Goal: Task Accomplishment & Management: Use online tool/utility

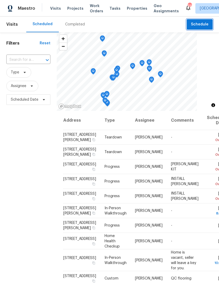
click at [206, 24] on span "Schedule" at bounding box center [200, 24] width 18 height 7
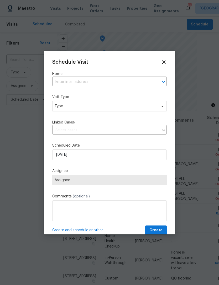
click at [61, 86] on input "text" at bounding box center [102, 82] width 100 height 8
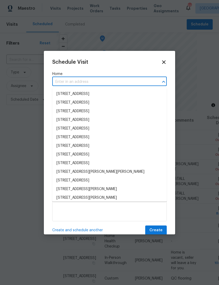
click at [121, 76] on label "Home" at bounding box center [109, 73] width 114 height 5
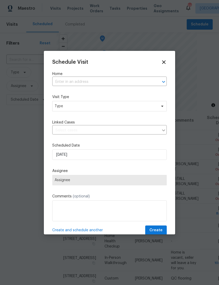
click at [105, 79] on input "text" at bounding box center [102, 82] width 100 height 8
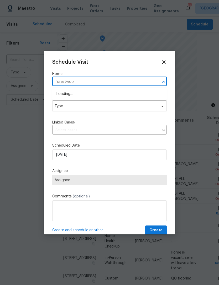
type input "forestwood"
click at [126, 104] on li "2905 Forestwood Dr, Seffner, FL 33584" at bounding box center [109, 102] width 114 height 9
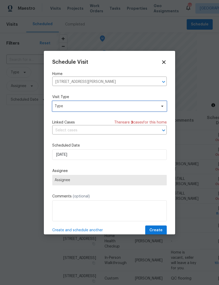
click at [130, 106] on span "Type" at bounding box center [106, 106] width 102 height 5
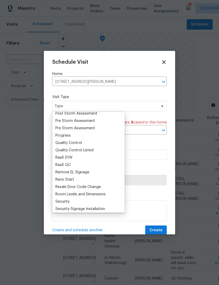
scroll to position [339, 0]
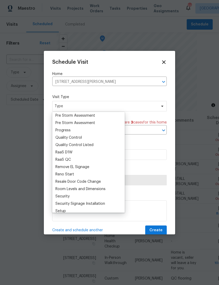
click at [101, 130] on div "Progress" at bounding box center [88, 130] width 69 height 7
click at [69, 132] on div "Progress" at bounding box center [62, 130] width 15 height 5
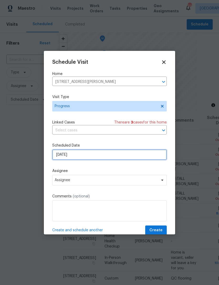
click at [95, 157] on input "[DATE]" at bounding box center [109, 154] width 114 height 10
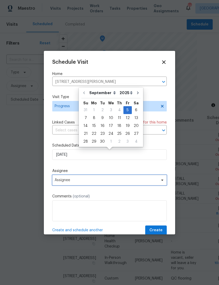
click at [87, 182] on span "Assignee" at bounding box center [106, 180] width 103 height 4
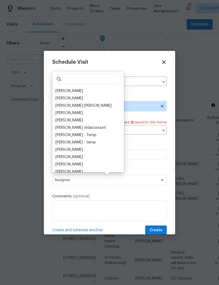
click at [73, 91] on div "[PERSON_NAME]" at bounding box center [69, 90] width 28 height 5
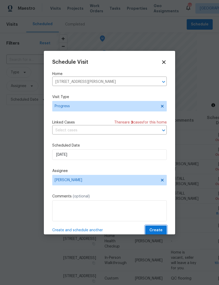
click at [159, 232] on span "Create" at bounding box center [155, 230] width 13 height 7
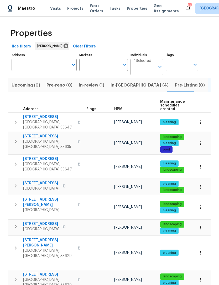
click at [122, 87] on span "In-reno (4)" at bounding box center [139, 85] width 58 height 7
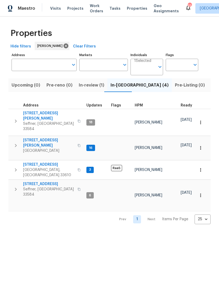
click at [46, 138] on span "[STREET_ADDRESS][PERSON_NAME]" at bounding box center [48, 143] width 51 height 10
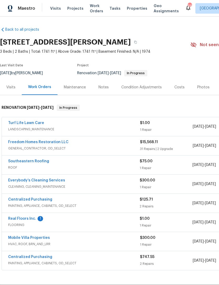
click at [19, 218] on link "Real Floors Inc." at bounding box center [22, 219] width 28 height 4
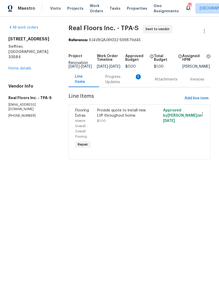
click at [116, 84] on div "Progress Updates 1" at bounding box center [123, 79] width 37 height 10
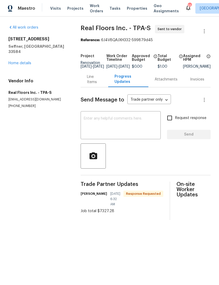
click at [15, 61] on link "Home details" at bounding box center [19, 63] width 23 height 4
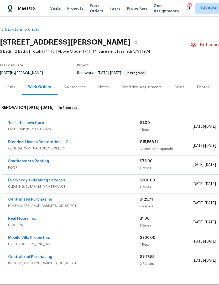
click at [58, 143] on link "Freedom Homes Restoration LLC" at bounding box center [38, 142] width 60 height 4
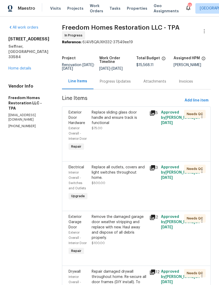
click at [114, 88] on div "Progress Updates" at bounding box center [115, 81] width 44 height 15
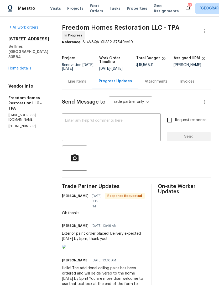
click at [14, 67] on link "Home details" at bounding box center [19, 69] width 23 height 4
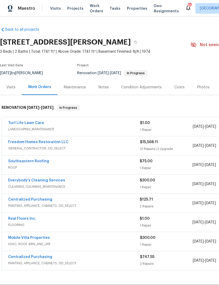
click at [60, 141] on link "Freedom Homes Restoration LLC" at bounding box center [38, 142] width 60 height 4
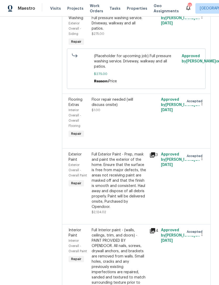
scroll to position [1517, 0]
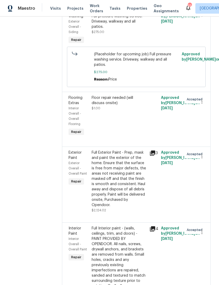
click at [140, 134] on div "Floor repair needed (will discuss onsite) $1.00" at bounding box center [119, 116] width 58 height 45
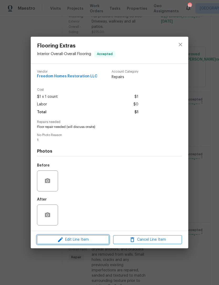
click at [93, 242] on span "Edit Line Item" at bounding box center [73, 240] width 69 height 7
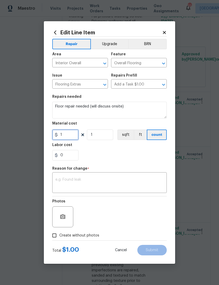
click at [74, 139] on input "1" at bounding box center [65, 135] width 26 height 10
type input "6190"
click at [147, 184] on textarea at bounding box center [109, 183] width 108 height 11
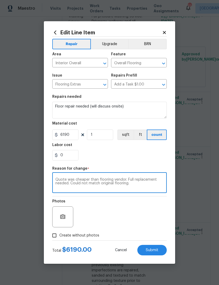
type textarea "Quote was cheaper than flooring vendor. Full replacement needed. Could not matc…"
click at [150, 158] on div "0" at bounding box center [109, 155] width 114 height 10
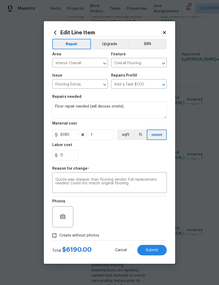
click at [59, 235] on input "Create without photos" at bounding box center [54, 236] width 10 height 10
checkbox input "true"
click at [142, 219] on textarea "1" at bounding box center [121, 216] width 89 height 21
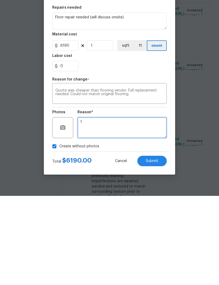
click at [157, 248] on span "Submit" at bounding box center [152, 250] width 13 height 4
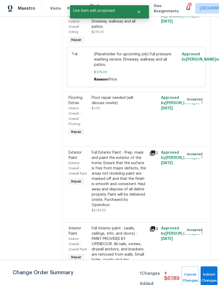
scroll to position [0, 0]
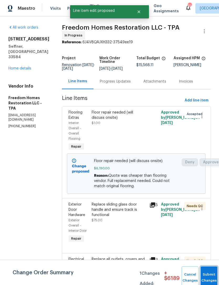
click at [203, 272] on button "Submit Changes" at bounding box center [208, 277] width 17 height 23
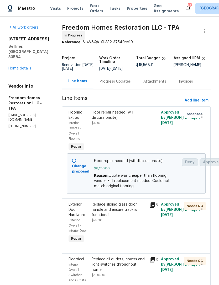
click at [25, 67] on link "Home details" at bounding box center [19, 69] width 23 height 4
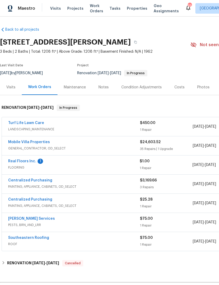
click at [30, 162] on link "Real Floors Inc." at bounding box center [22, 161] width 28 height 4
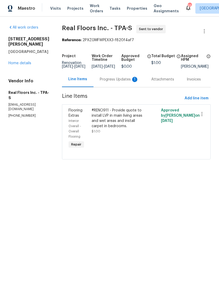
click at [112, 86] on div "Progress Updates 1" at bounding box center [118, 79] width 51 height 15
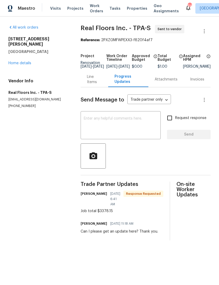
click at [88, 85] on div "Line Items" at bounding box center [94, 79] width 15 height 10
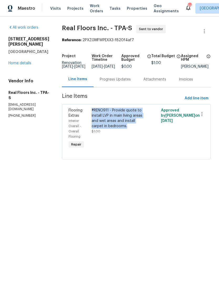
copy div "#RENO911 - Provide quote to install LVP in main living areas and wet areas and …"
